Goal: Task Accomplishment & Management: Manage account settings

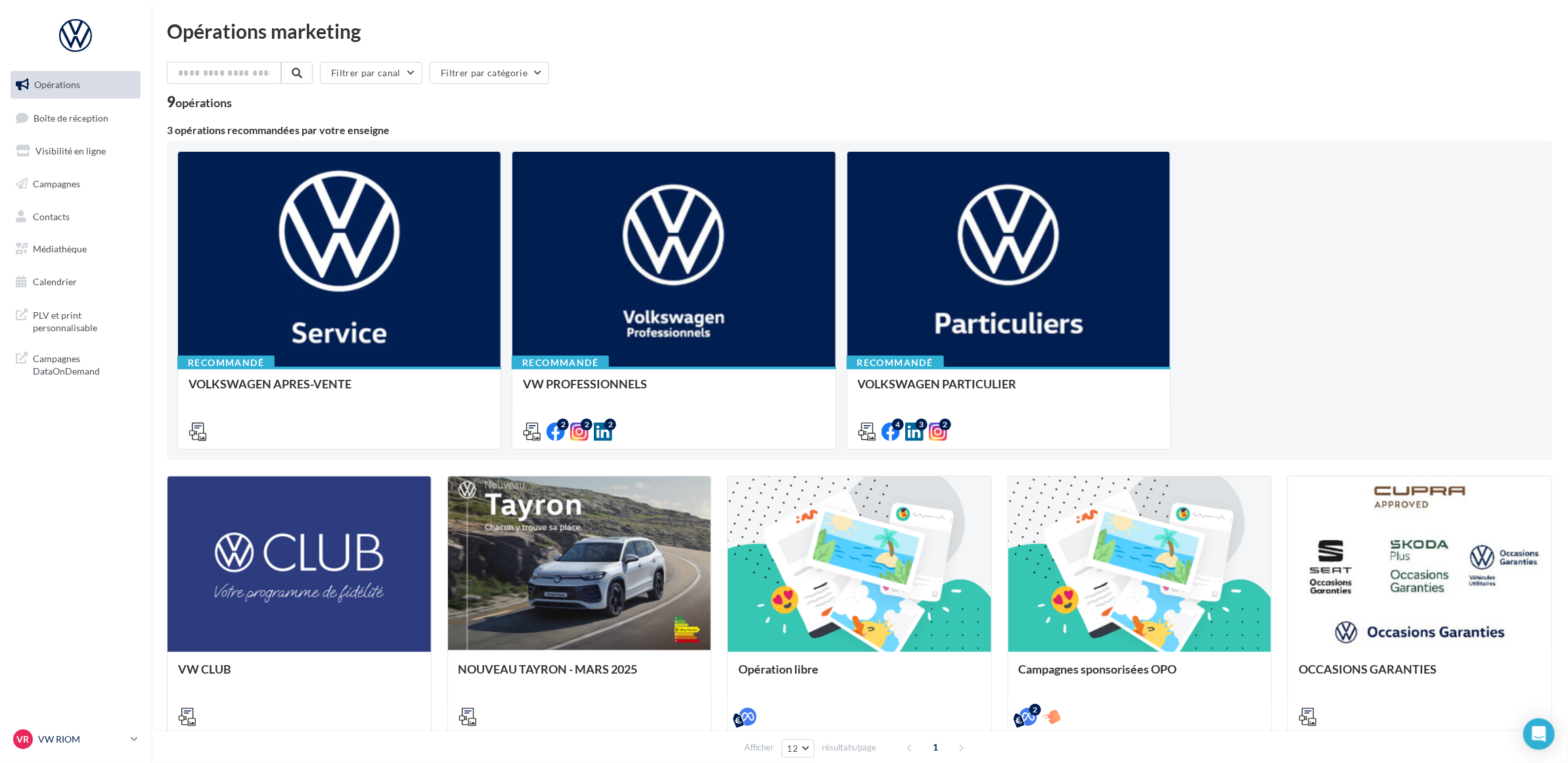
click at [64, 731] on div "VR VW RIOM vw-rio-mac" at bounding box center [69, 739] width 112 height 19
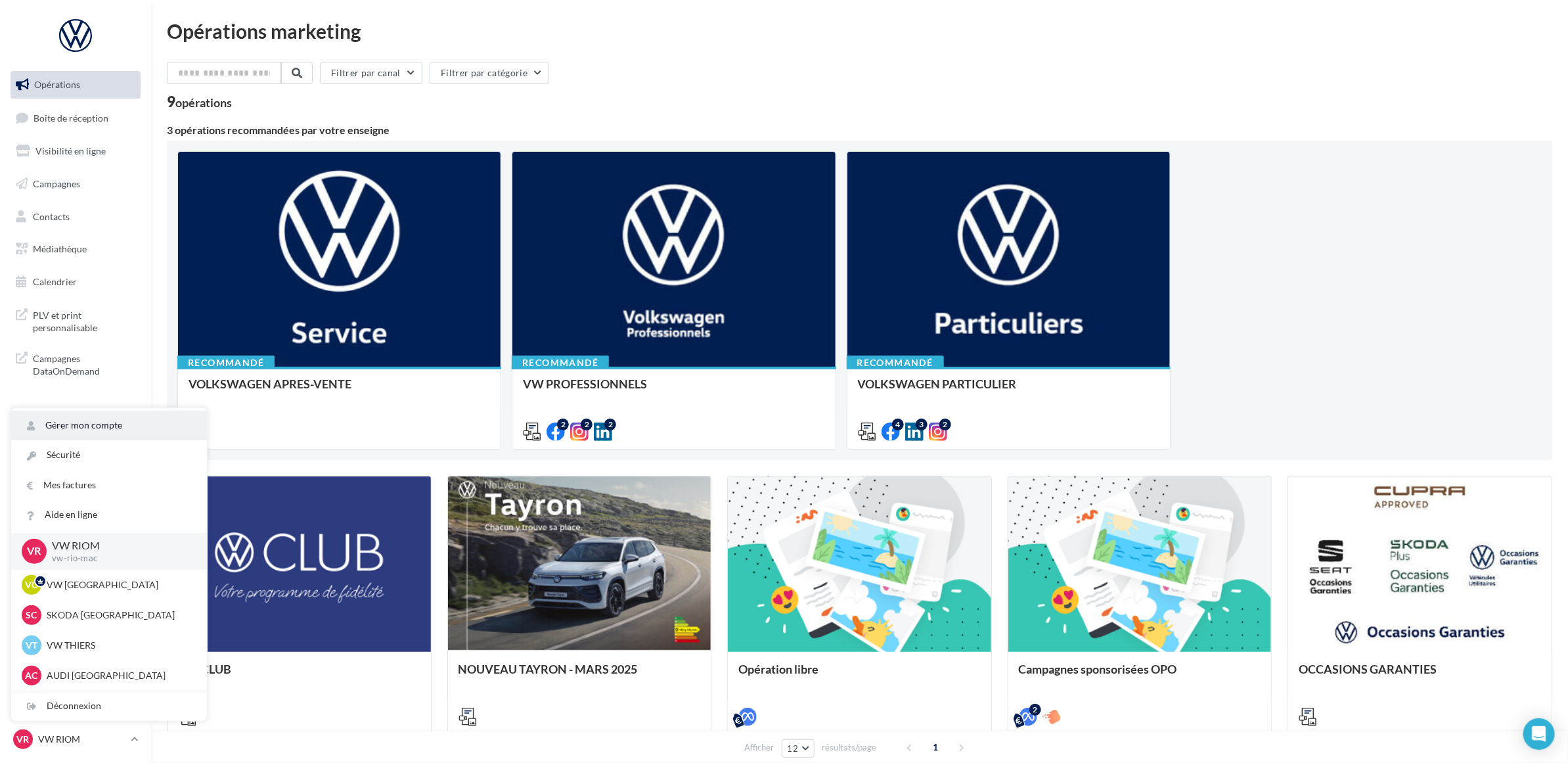
click at [97, 422] on link "Gérer mon compte" at bounding box center [109, 426] width 195 height 30
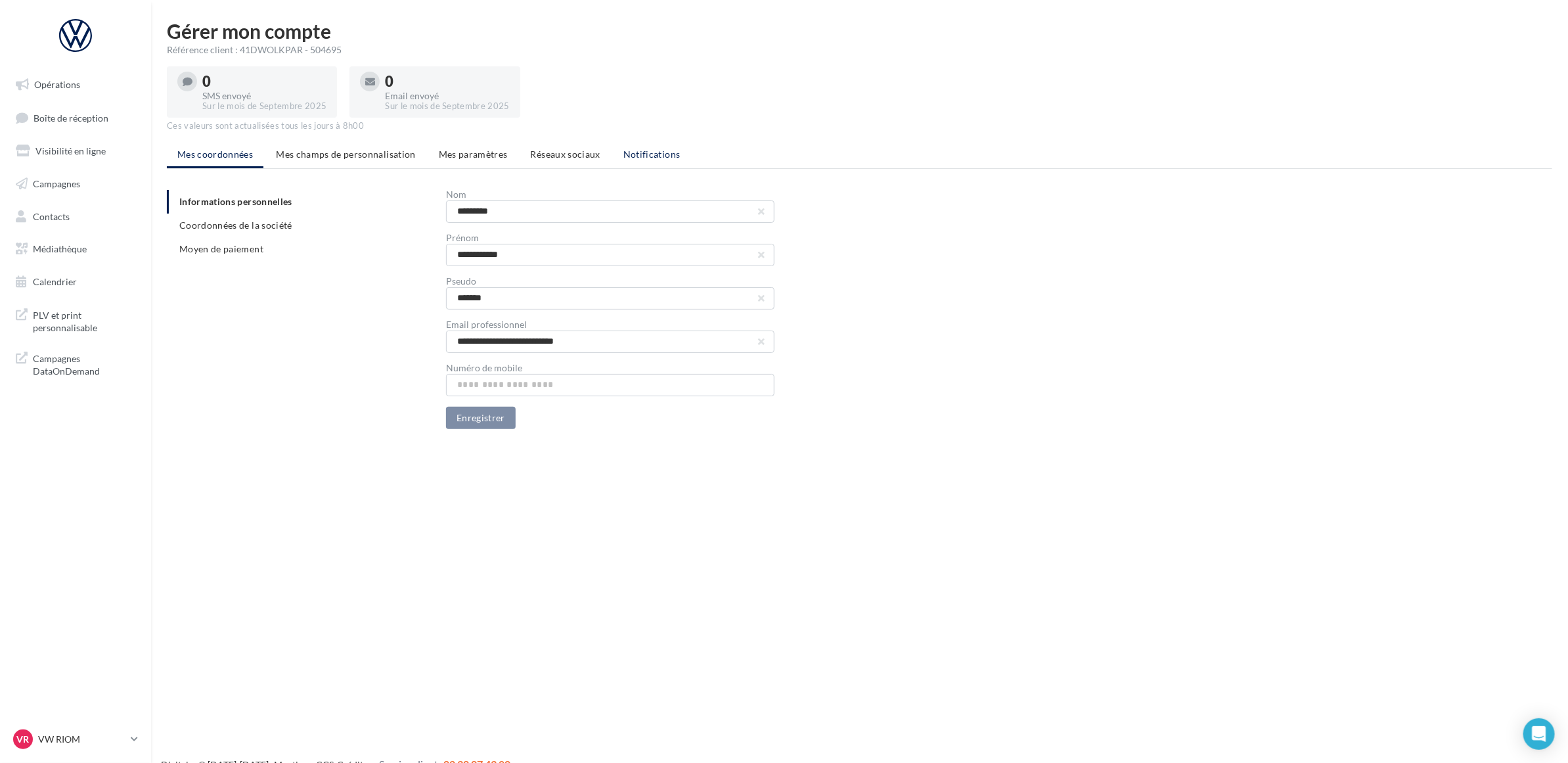
click at [641, 149] on span "Notifications" at bounding box center [651, 153] width 57 height 11
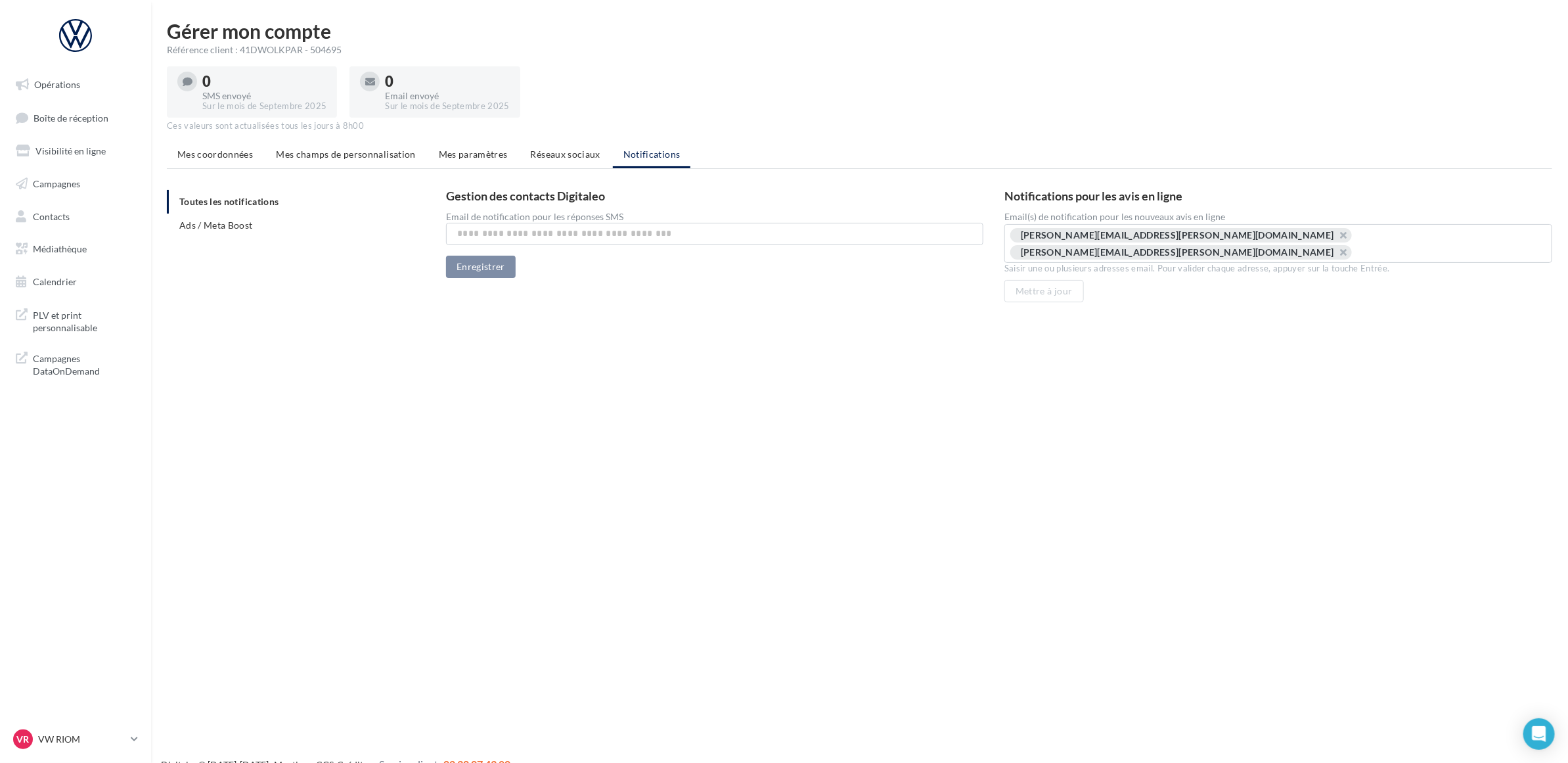
click at [1025, 415] on div "Opérations Boîte de réception Visibilité en ligne Campagnes Contacts Médiathèqu…" at bounding box center [784, 403] width 1568 height 763
click at [67, 739] on p "VW RIOM" at bounding box center [82, 739] width 88 height 13
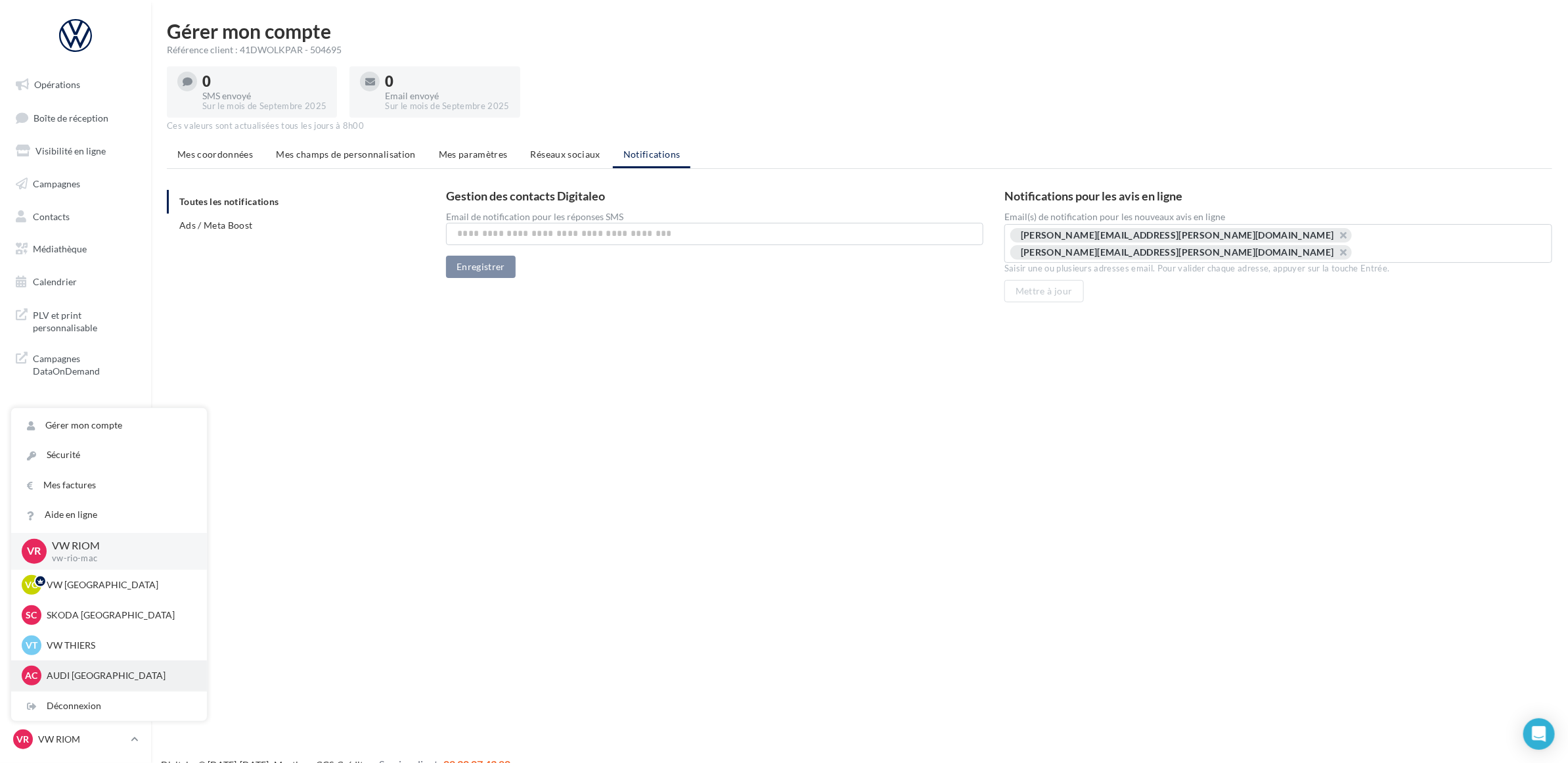
click at [119, 674] on p "AUDI [GEOGRAPHIC_DATA]" at bounding box center [118, 675] width 145 height 13
